Goal: Task Accomplishment & Management: Complete application form

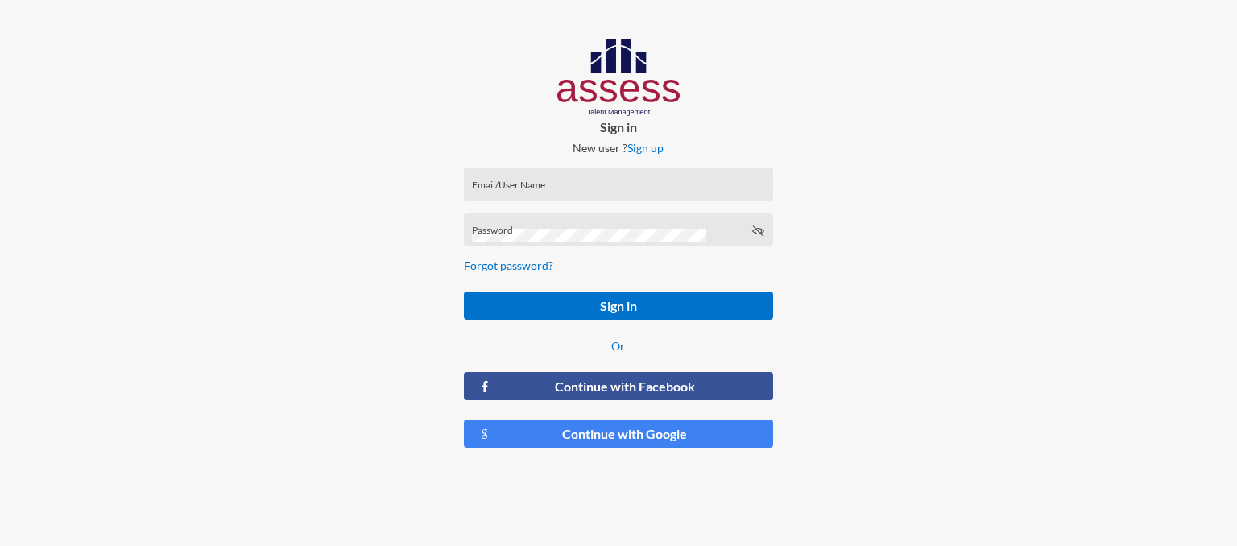
click at [556, 177] on div "Email/User Name" at bounding box center [618, 188] width 292 height 24
click at [563, 183] on input "Email/User Name" at bounding box center [618, 189] width 292 height 13
type input "RMES_5928"
click at [464, 291] on button "Sign in" at bounding box center [618, 305] width 309 height 28
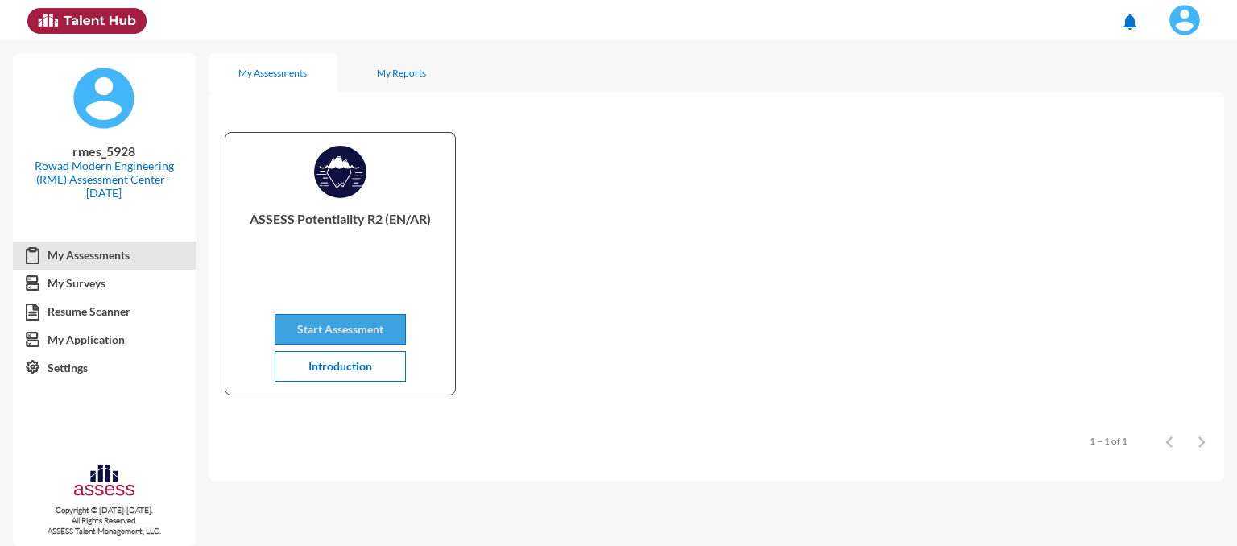
click at [377, 330] on span "Start Assessment" at bounding box center [340, 329] width 86 height 14
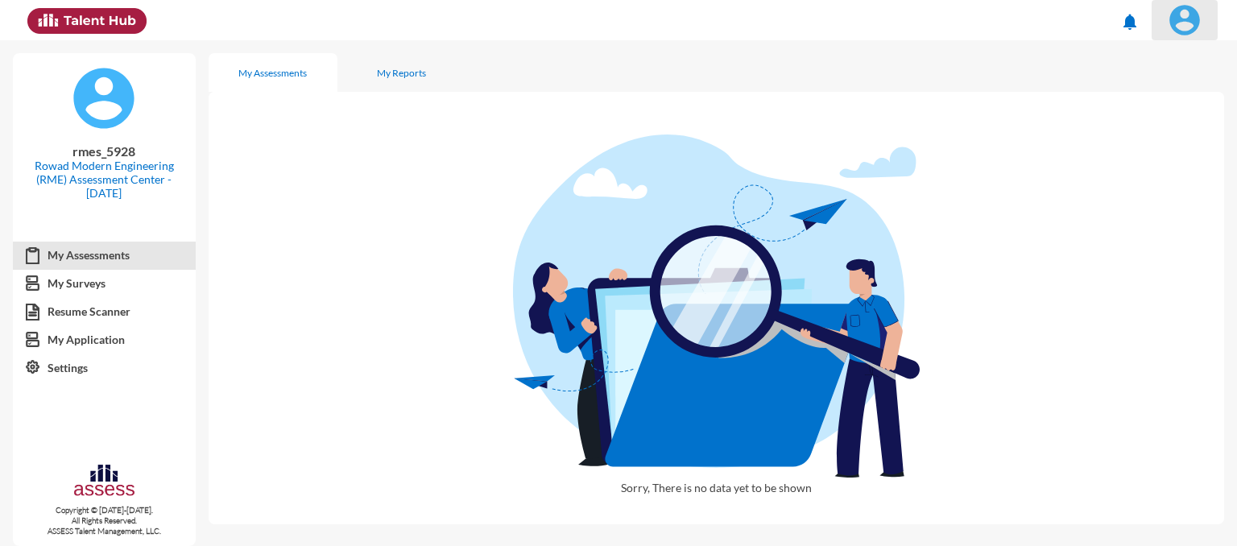
click at [1190, 25] on img at bounding box center [1184, 20] width 32 height 32
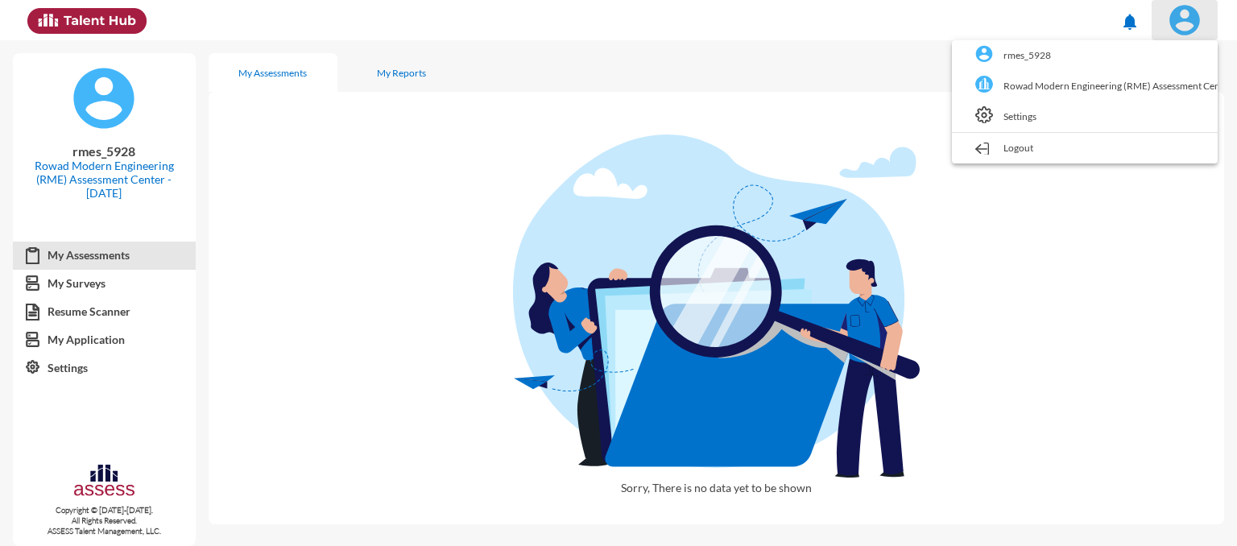
click at [1190, 25] on div at bounding box center [618, 273] width 1237 height 546
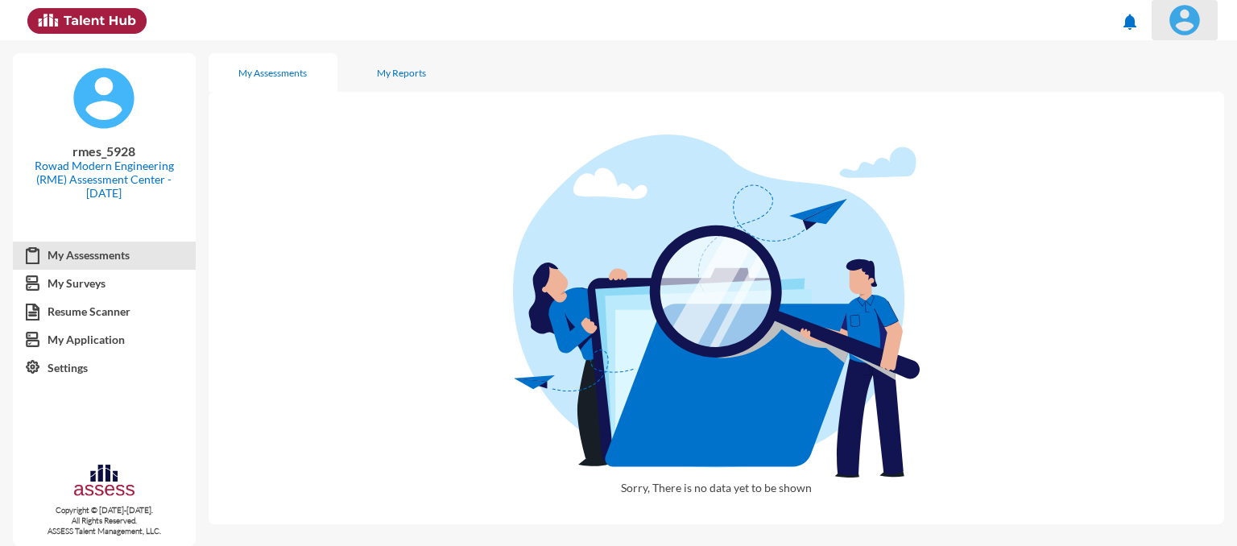
click at [1180, 30] on img at bounding box center [1184, 20] width 32 height 32
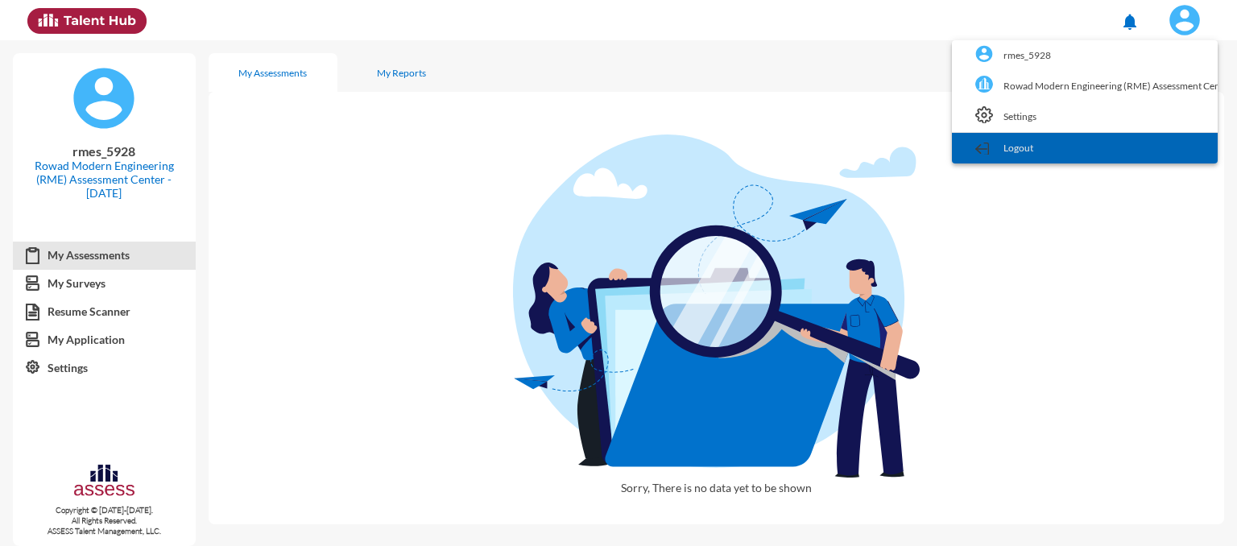
click at [1131, 151] on link "Logout" at bounding box center [1085, 148] width 250 height 31
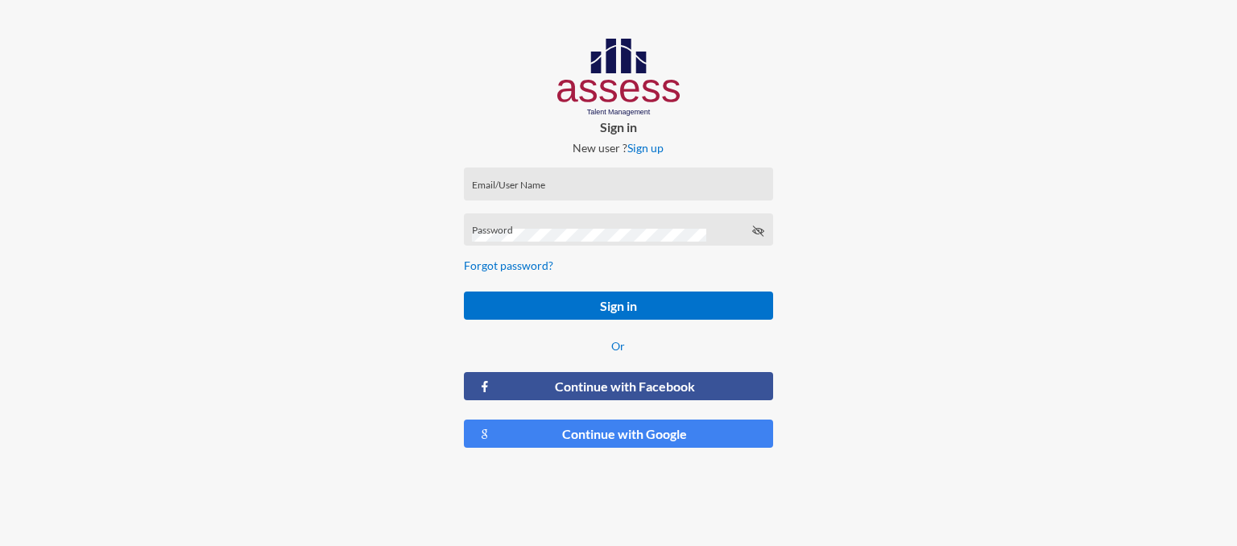
click at [543, 181] on div "Email/User Name" at bounding box center [618, 188] width 292 height 24
type input "rmes_4044"
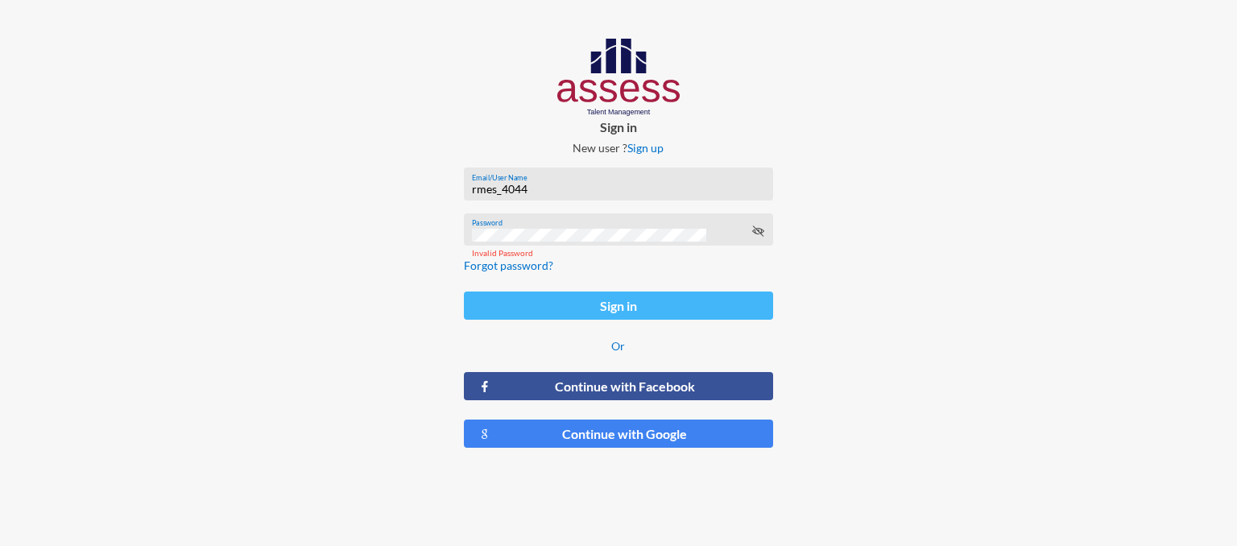
click at [589, 316] on button "Sign in" at bounding box center [618, 305] width 309 height 28
click at [573, 300] on button "Sign in" at bounding box center [618, 305] width 309 height 28
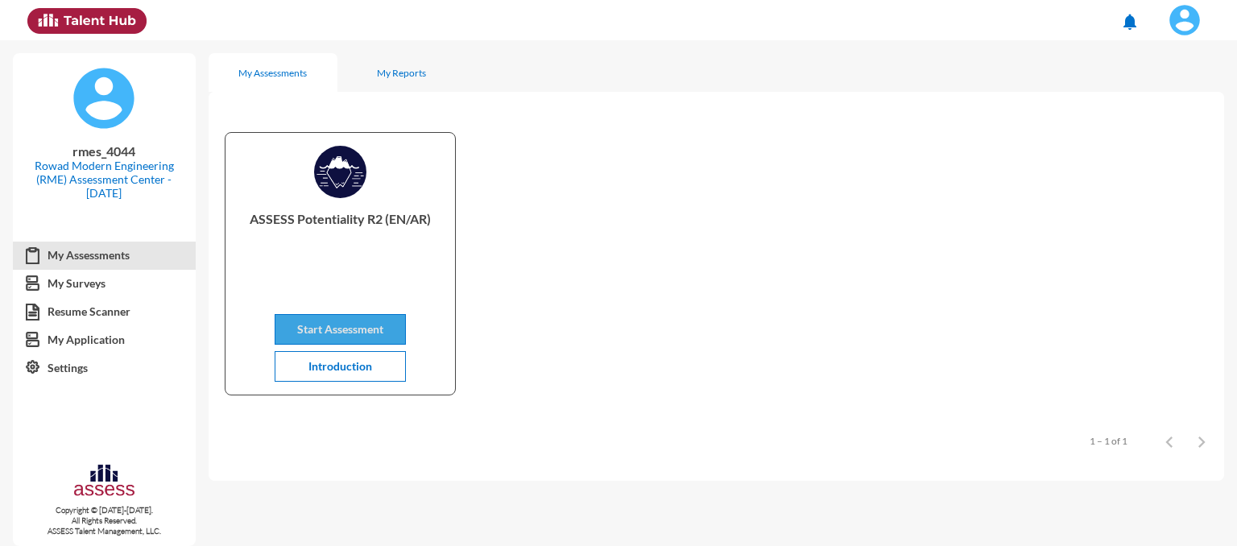
click at [344, 320] on button "Start Assessment" at bounding box center [340, 329] width 131 height 31
